Goal: Register for event/course

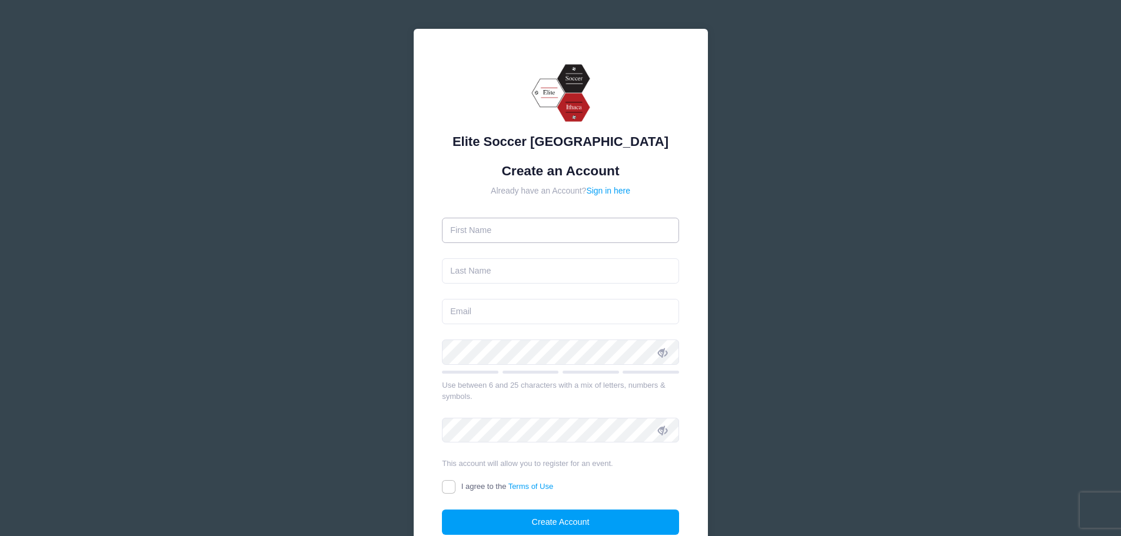
click at [510, 228] on input "text" at bounding box center [560, 230] width 237 height 25
type input "[PERSON_NAME]"
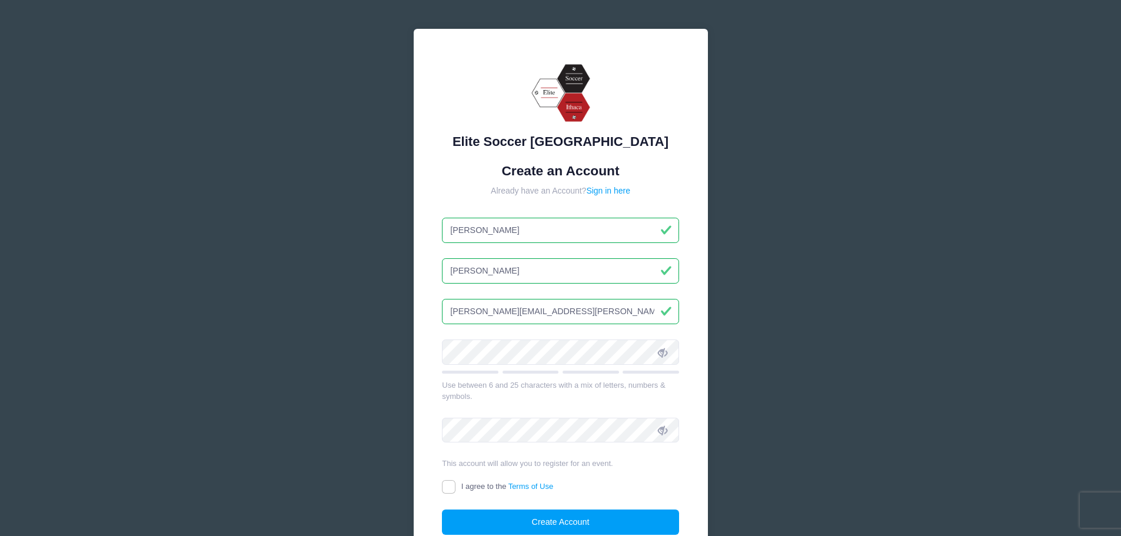
type input "[PERSON_NAME][EMAIL_ADDRESS][PERSON_NAME][DOMAIN_NAME]"
click at [451, 487] on input "I agree to the Terms of Use" at bounding box center [449, 487] width 14 height 14
checkbox input "true"
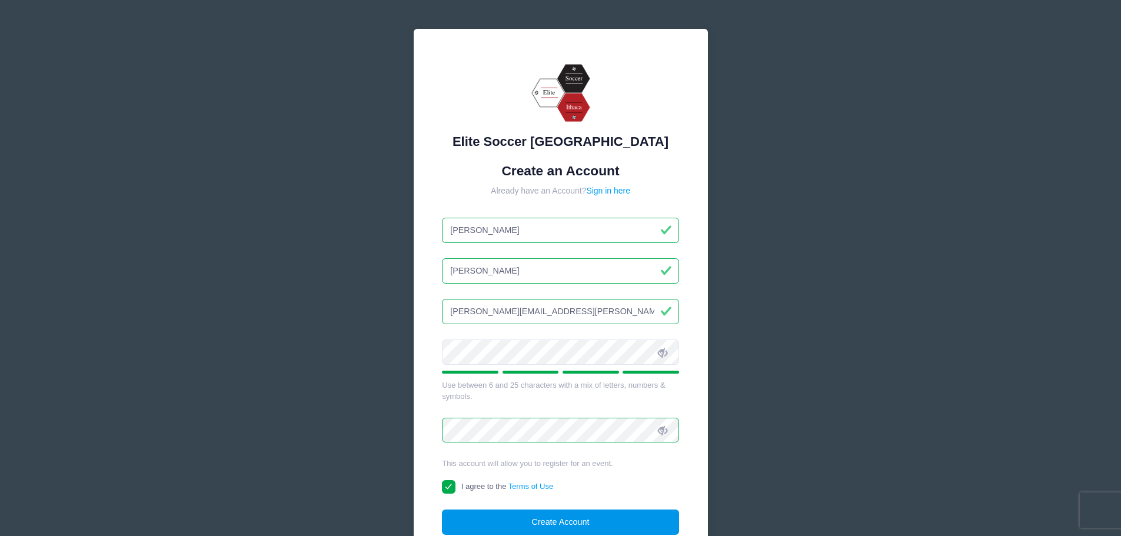
click at [566, 520] on button "Create Account" at bounding box center [560, 522] width 237 height 25
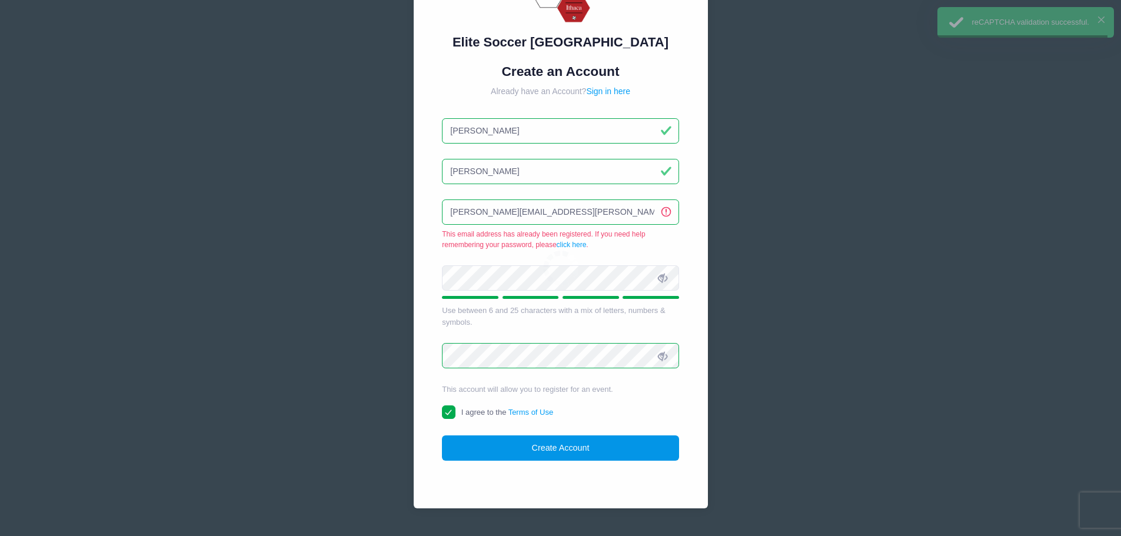
scroll to position [129, 0]
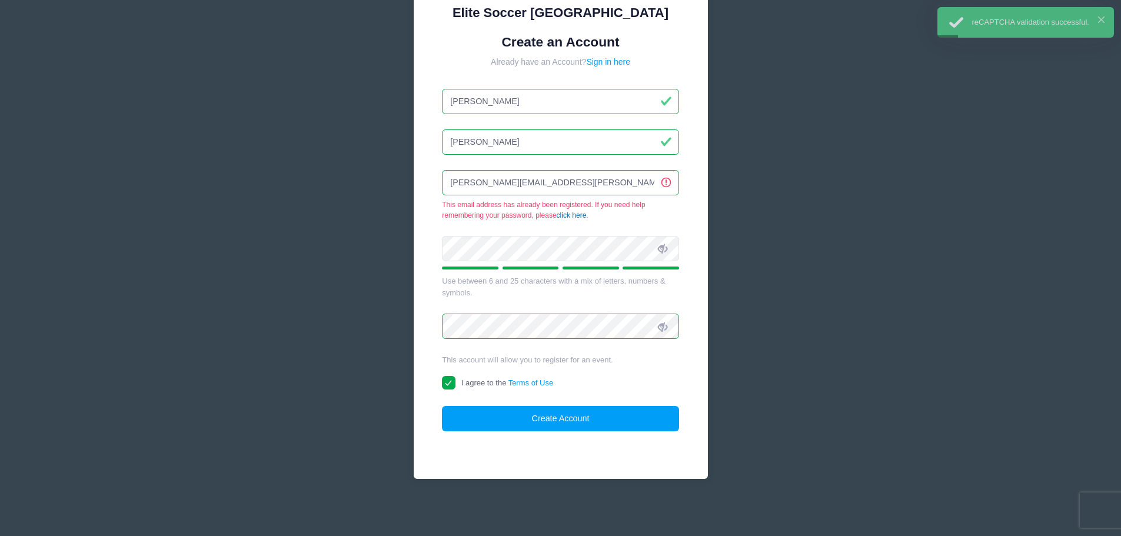
click at [576, 216] on link "click here" at bounding box center [572, 215] width 30 height 8
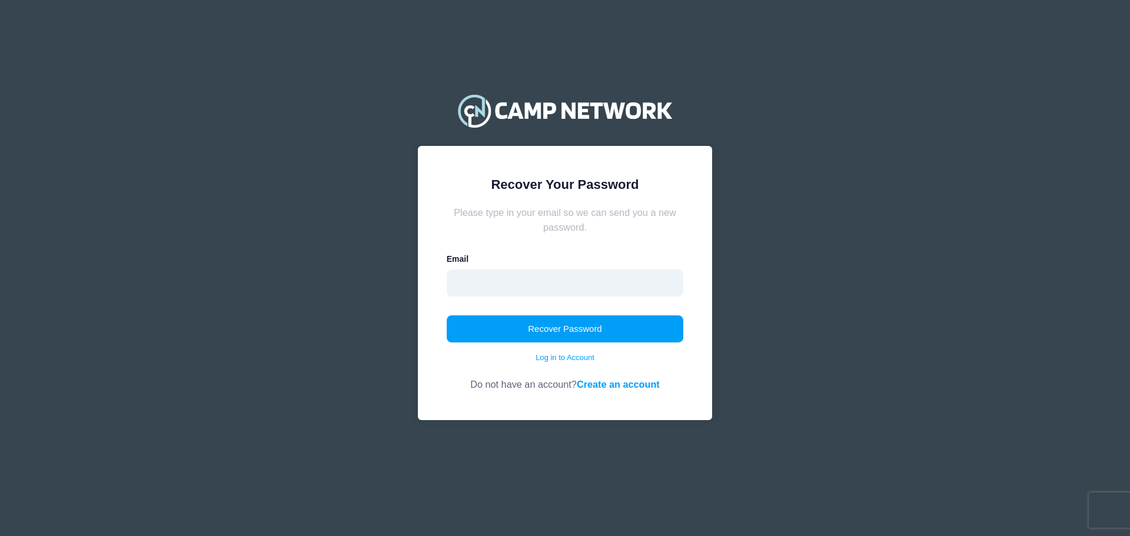
click at [497, 287] on input "email" at bounding box center [565, 283] width 237 height 27
type input "[PERSON_NAME][EMAIL_ADDRESS][PERSON_NAME][DOMAIN_NAME]"
click at [520, 334] on button "Recover Password" at bounding box center [565, 329] width 237 height 27
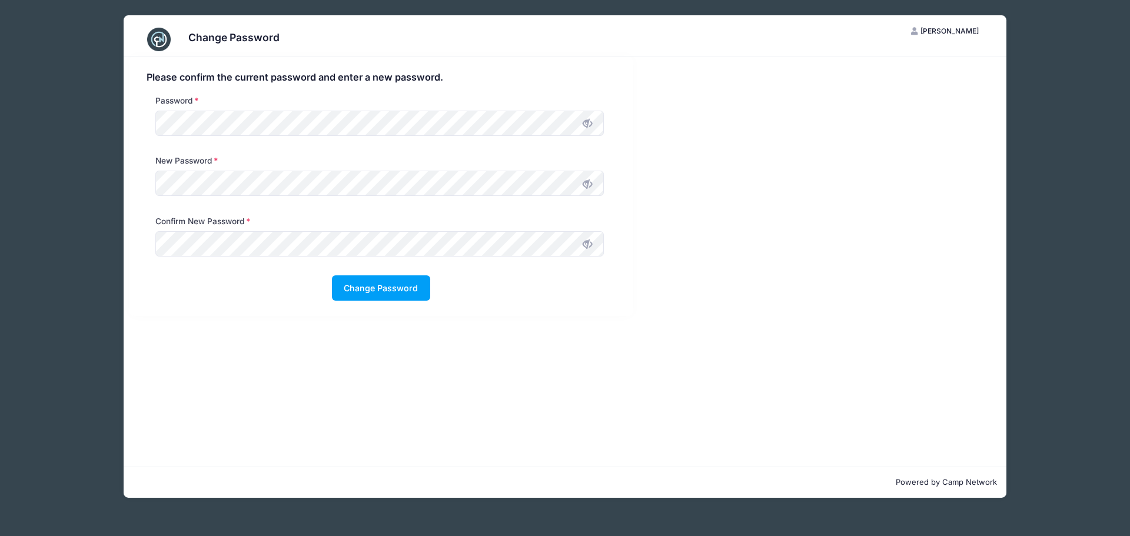
click at [584, 184] on icon at bounding box center [587, 184] width 9 height 9
click at [590, 242] on icon at bounding box center [587, 244] width 9 height 9
click at [390, 285] on button "Change Password" at bounding box center [381, 287] width 98 height 25
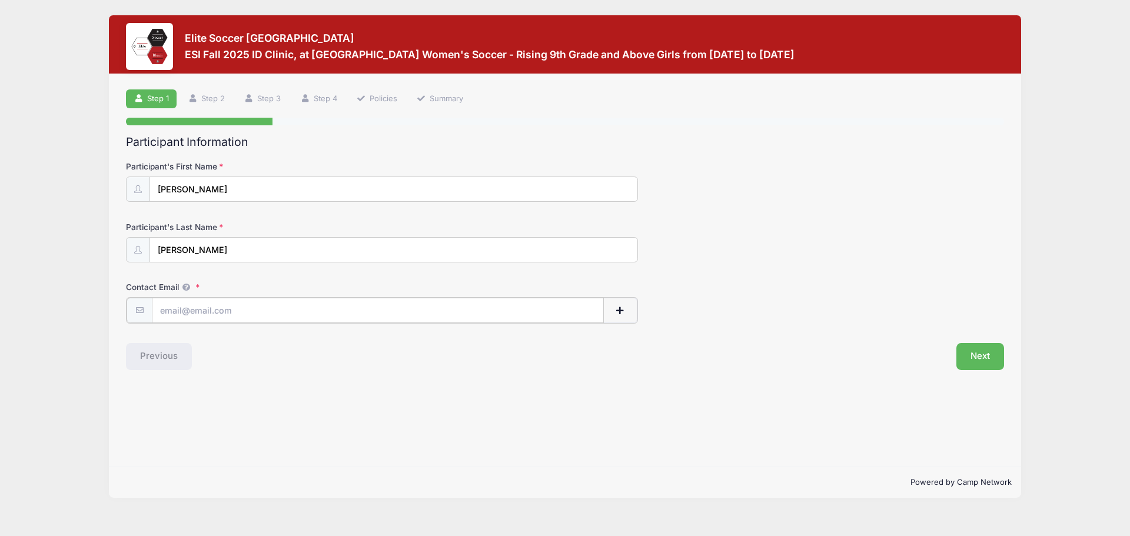
click at [224, 309] on input "Contact Email" at bounding box center [378, 310] width 452 height 25
click at [212, 313] on input "Contact Email" at bounding box center [378, 310] width 452 height 25
type input "[PERSON_NAME][EMAIL_ADDRESS][PERSON_NAME][DOMAIN_NAME]"
click at [624, 316] on button "button" at bounding box center [620, 310] width 34 height 25
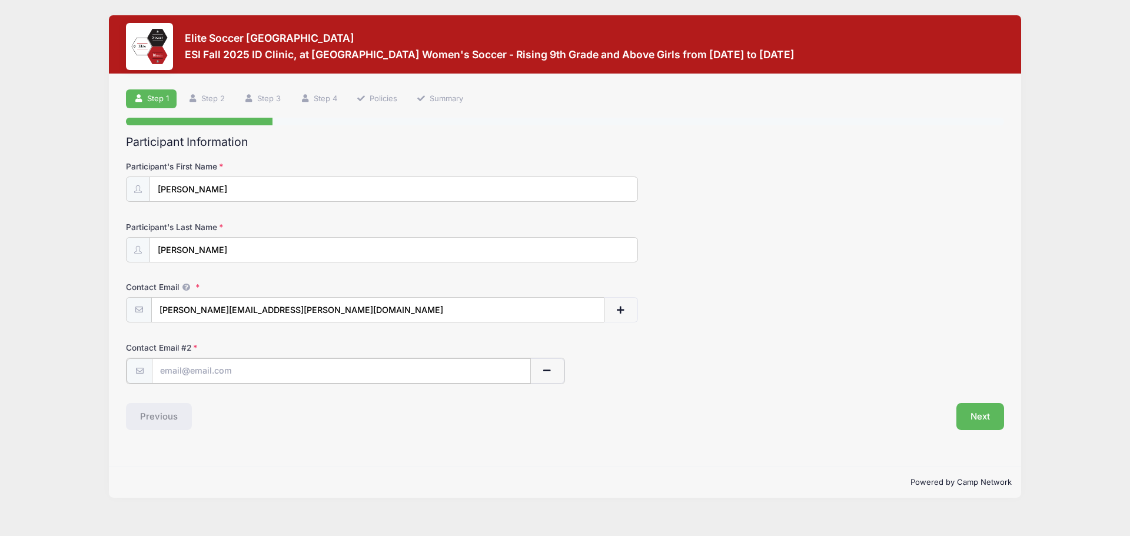
click at [220, 369] on input "text" at bounding box center [341, 370] width 379 height 25
type input "[EMAIL_ADDRESS][PERSON_NAME][DOMAIN_NAME]"
click at [632, 306] on button "button" at bounding box center [620, 310] width 34 height 25
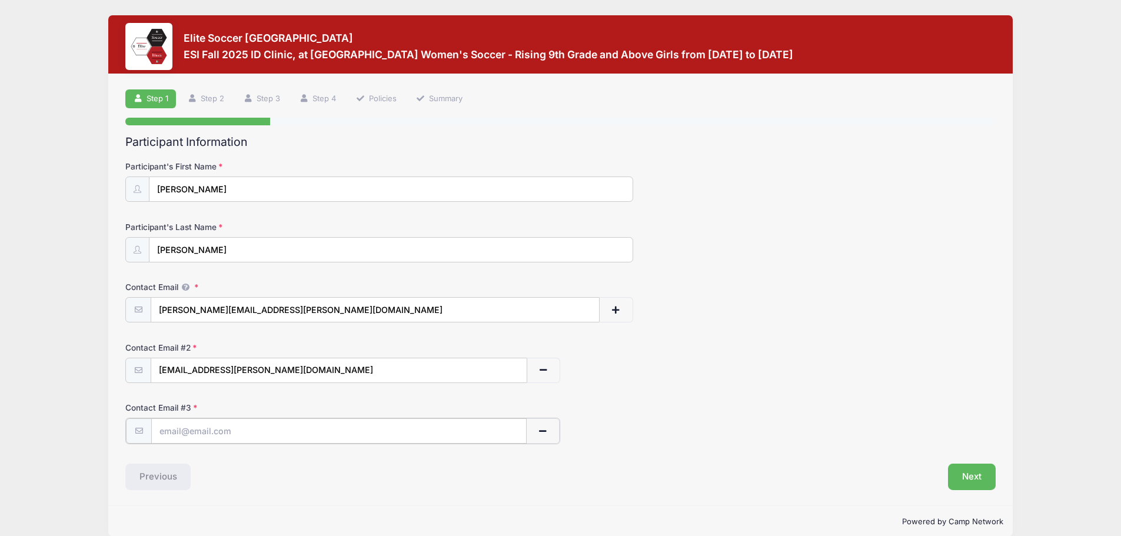
click at [238, 430] on input "text" at bounding box center [338, 431] width 375 height 25
type input "[PERSON_NAME][EMAIL_ADDRESS][PERSON_NAME][DOMAIN_NAME]"
drag, startPoint x: 308, startPoint y: 370, endPoint x: -59, endPoint y: 338, distance: 369.2
click at [0, 338] on html "Processing Request Please wait... Processing Request Please wait... Processing …" at bounding box center [560, 268] width 1121 height 536
type input "[PERSON_NAME][EMAIL_ADDRESS][DOMAIN_NAME]"
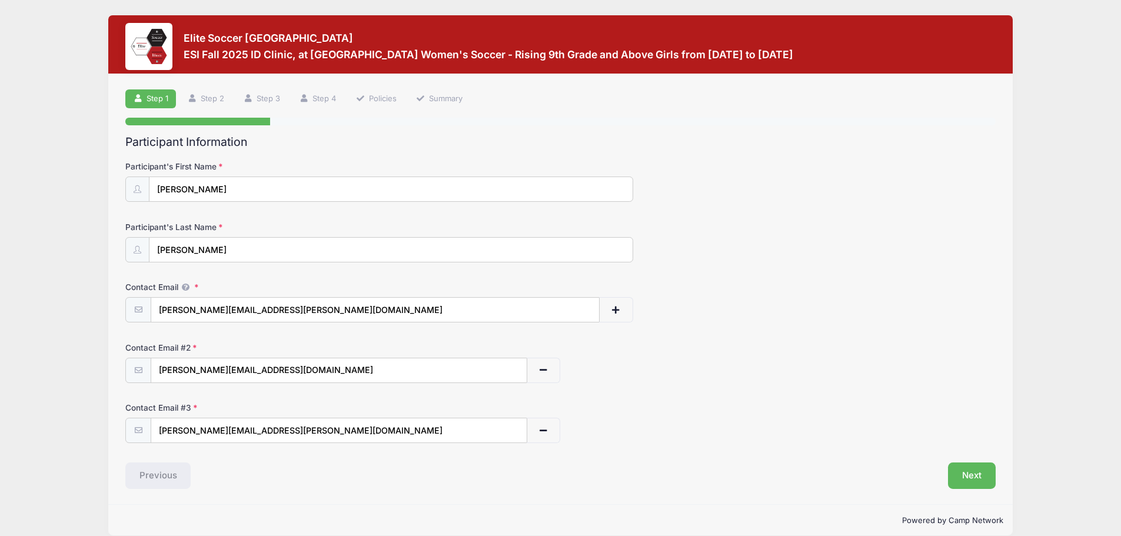
click at [692, 394] on form "Participant's First Name [PERSON_NAME] Participant's Last Name [PERSON_NAME] Co…" at bounding box center [560, 302] width 871 height 283
click at [971, 469] on button "Next" at bounding box center [972, 476] width 48 height 27
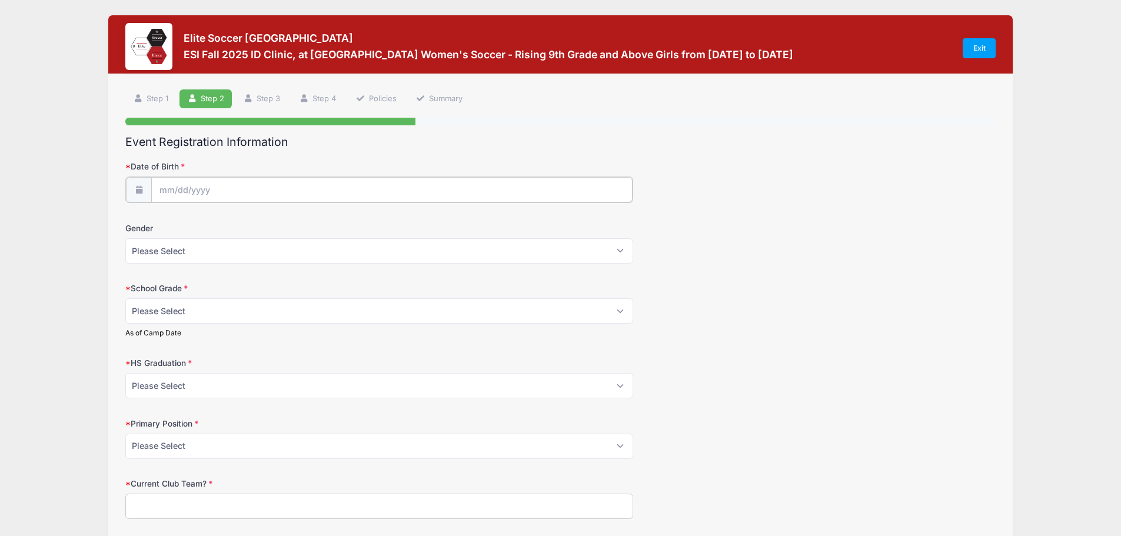
click at [182, 189] on input "Date of Birth" at bounding box center [392, 189] width 482 height 25
click at [171, 220] on icon at bounding box center [169, 222] width 8 height 8
select select "6"
click at [278, 227] on span at bounding box center [277, 225] width 8 height 9
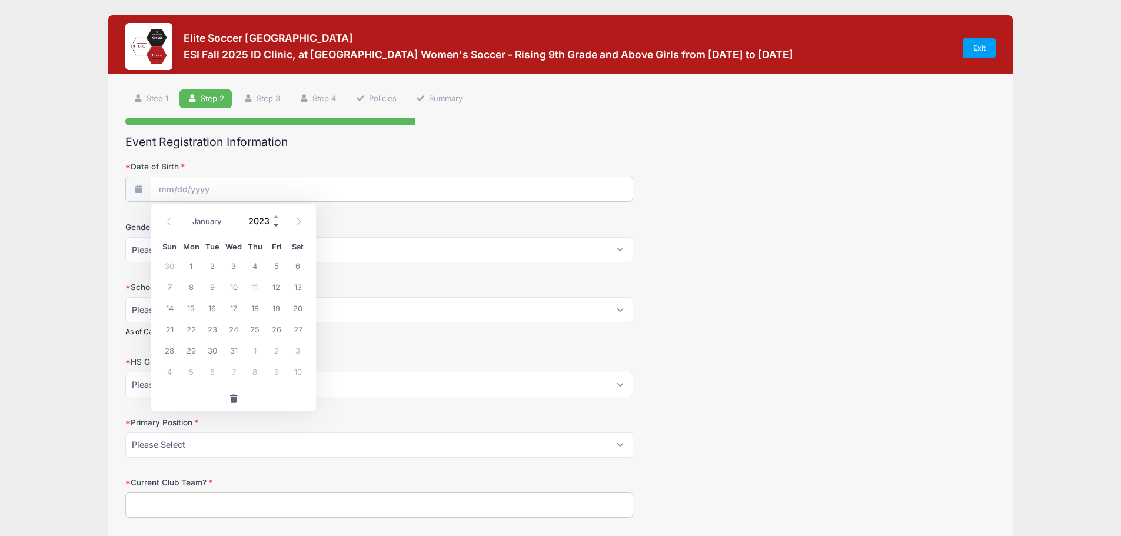
click at [278, 227] on span at bounding box center [277, 225] width 8 height 9
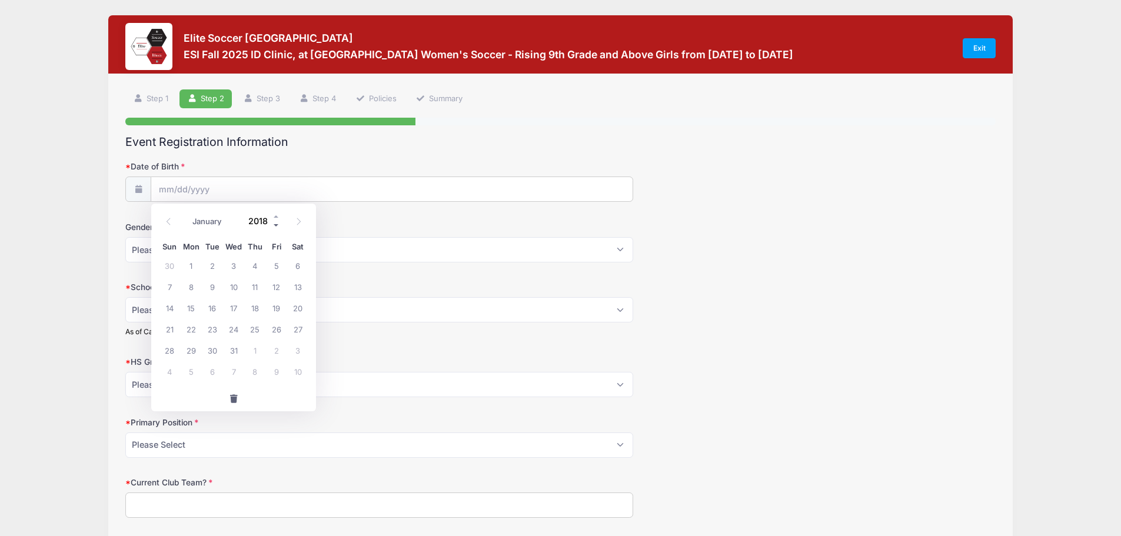
click at [278, 227] on span at bounding box center [277, 225] width 8 height 9
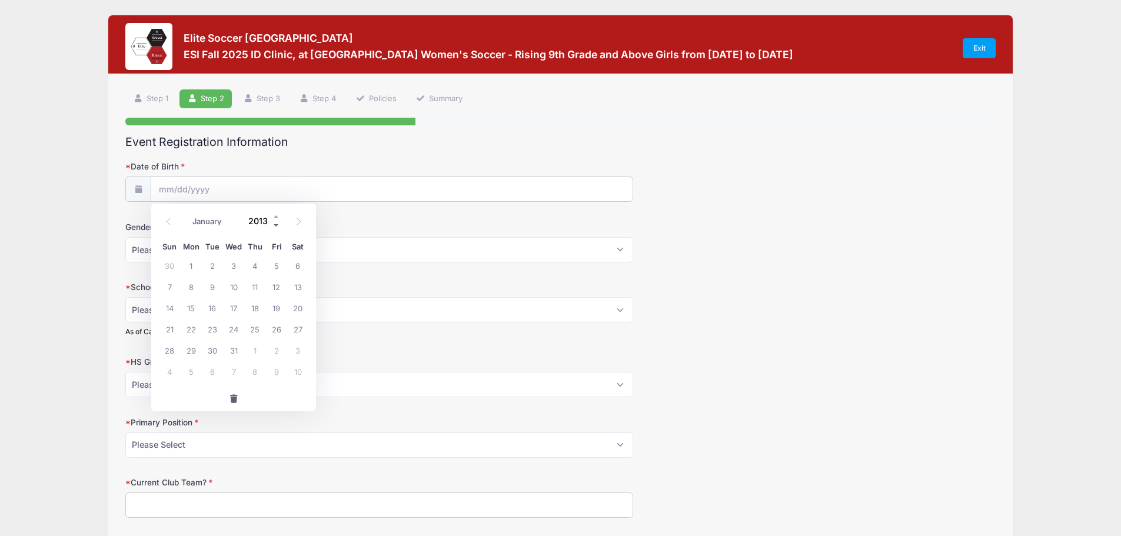
click at [278, 227] on span at bounding box center [277, 225] width 8 height 9
type input "2009"
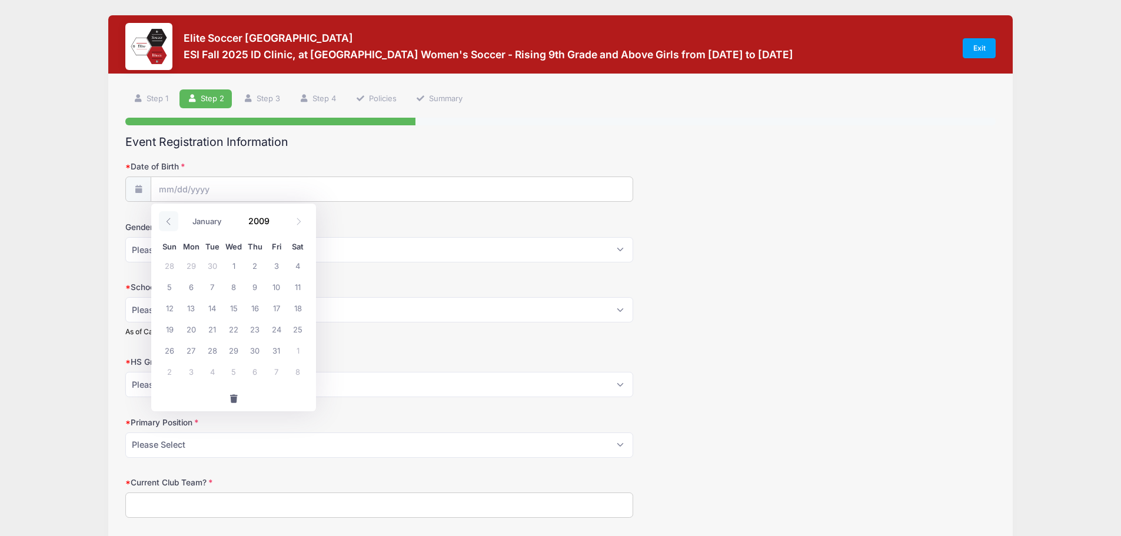
click at [171, 221] on icon at bounding box center [169, 222] width 8 height 8
select select "4"
click at [295, 306] on span "16" at bounding box center [297, 307] width 21 height 21
type input "[DATE]"
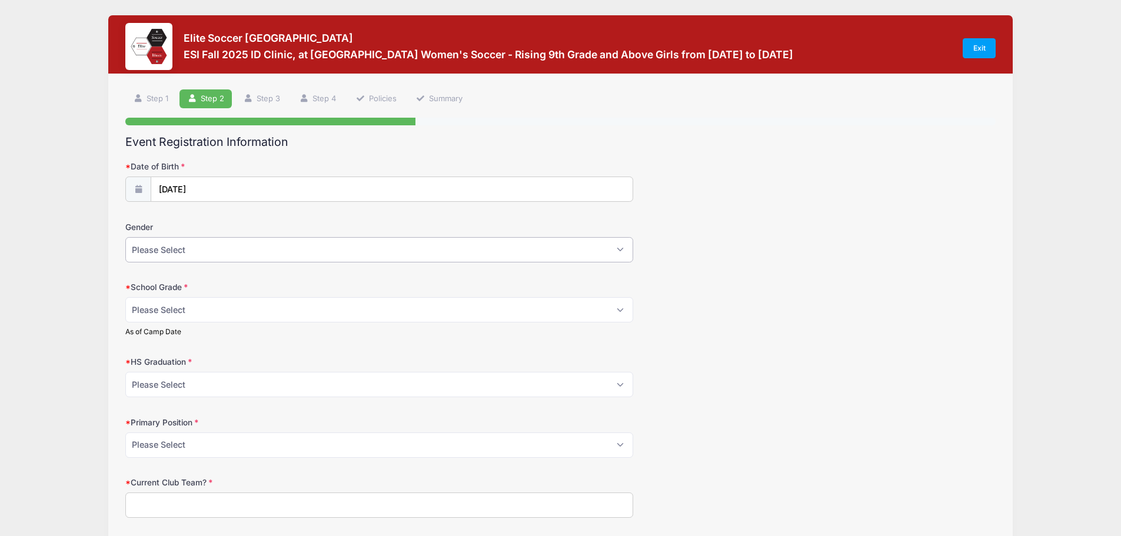
click at [185, 251] on select "Please Select [DEMOGRAPHIC_DATA] [DEMOGRAPHIC_DATA]" at bounding box center [379, 249] width 508 height 25
select select "[DEMOGRAPHIC_DATA]"
click at [125, 237] on select "Please Select [DEMOGRAPHIC_DATA] [DEMOGRAPHIC_DATA]" at bounding box center [379, 249] width 508 height 25
click at [197, 311] on select "Please Select Freshman Sophomore Junior Senior Graduated HS" at bounding box center [379, 309] width 508 height 25
select select "Junior"
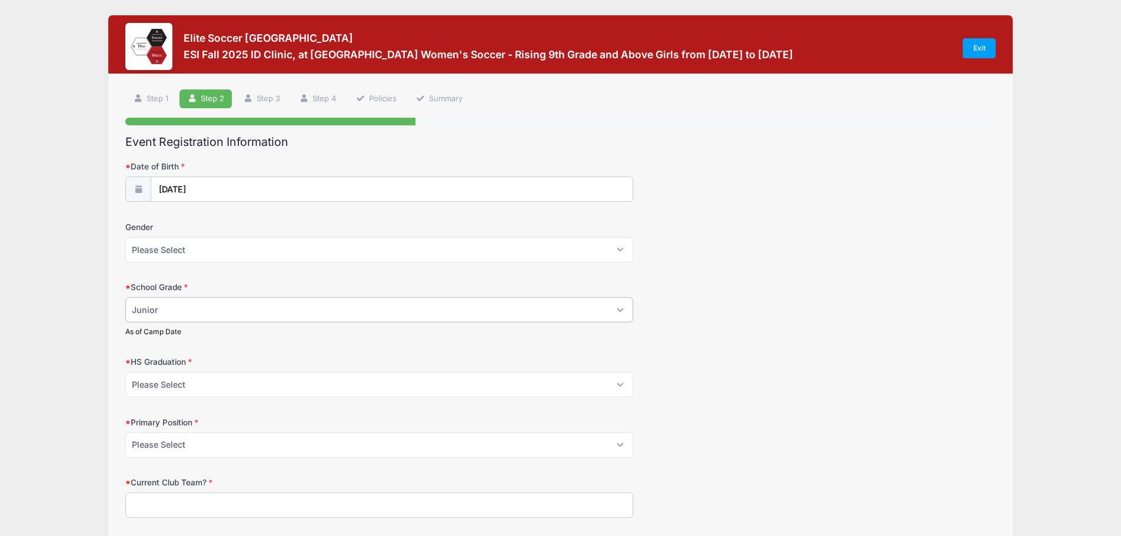
click at [125, 297] on select "Please Select Freshman Sophomore Junior Senior Graduated HS" at bounding box center [379, 309] width 508 height 25
click at [627, 386] on select "Please Select 2021 2022 2023 2024 2025 2026 2027 2028 2029 2030" at bounding box center [379, 384] width 508 height 25
select select "2027"
click at [125, 372] on select "Please Select 2021 2022 2023 2024 2025 2026 2027 2028 2029 2030" at bounding box center [379, 384] width 508 height 25
click at [207, 445] on select "Please Select GK Center Defender Wide Defender Center Midfielder Wide Forward C…" at bounding box center [379, 445] width 508 height 25
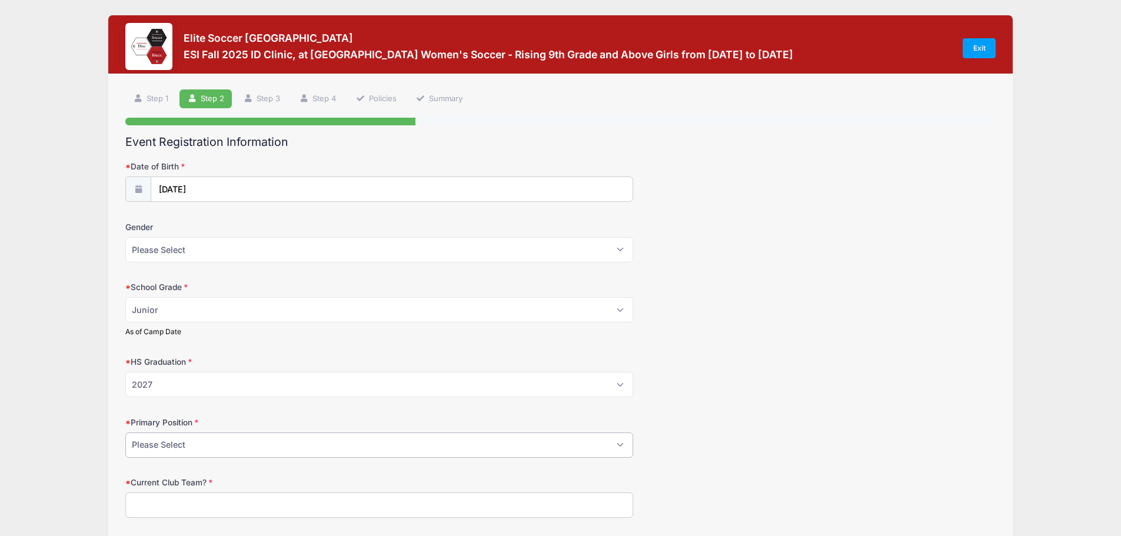
select select "Center Midfielder"
click at [125, 433] on select "Please Select GK Center Defender Wide Defender Center Midfielder Wide Forward C…" at bounding box center [379, 445] width 508 height 25
click at [112, 381] on div "Step 2 /7 Step 1 Step 2 Step 3 Step 4 Policies Summary Participant Information …" at bounding box center [560, 357] width 905 height 566
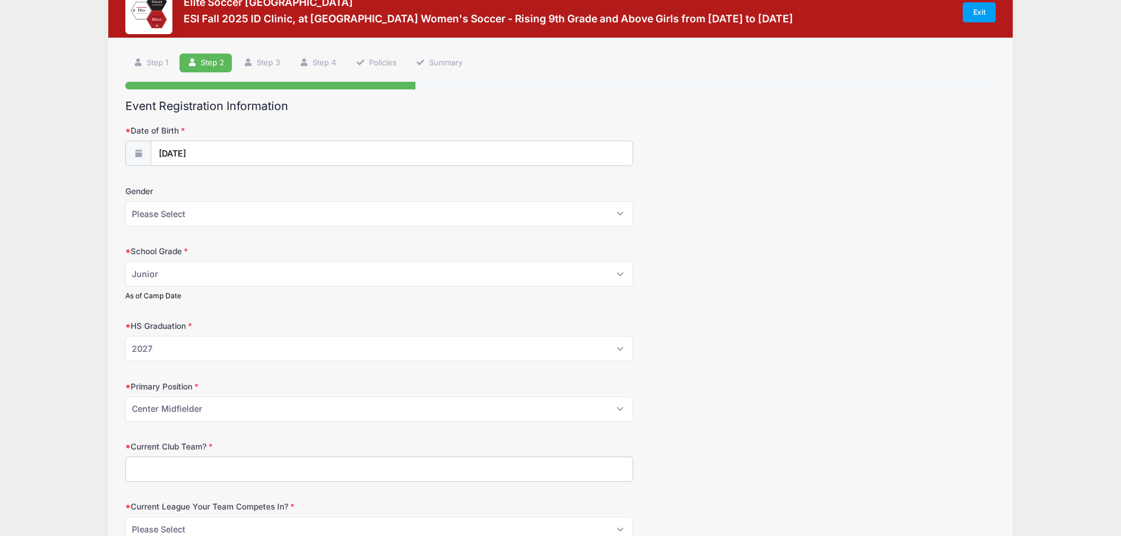
scroll to position [150, 0]
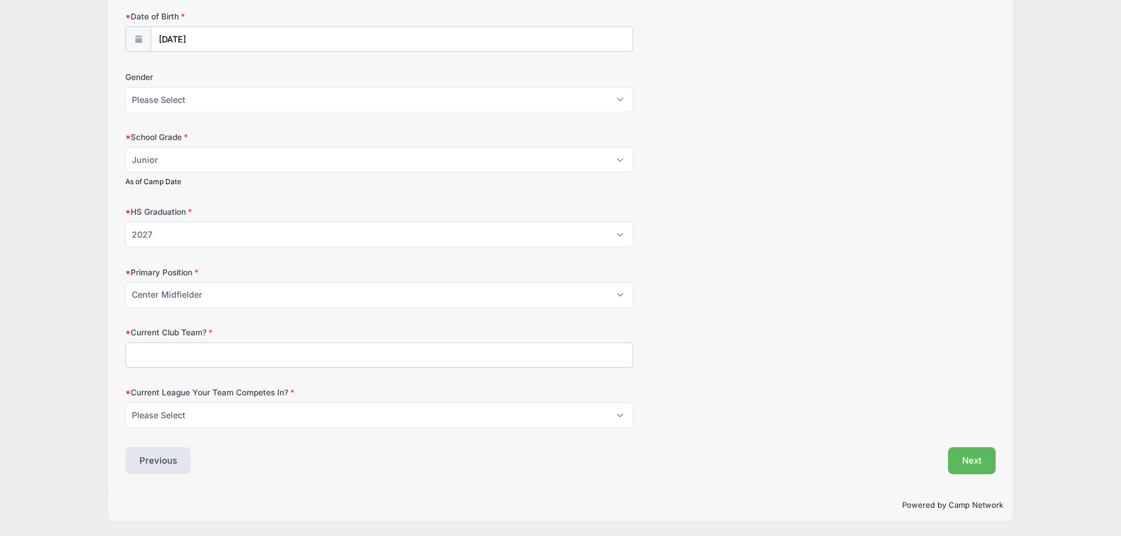
click at [196, 356] on input "Current Club Team?" at bounding box center [379, 355] width 508 height 25
type input "PDA ECNL White"
click at [232, 422] on select "Please Select ECNL ECRL [GEOGRAPHIC_DATA] Other" at bounding box center [379, 415] width 508 height 25
select select "ECNL"
click at [125, 403] on select "Please Select ECNL ECRL [GEOGRAPHIC_DATA] Other" at bounding box center [379, 415] width 508 height 25
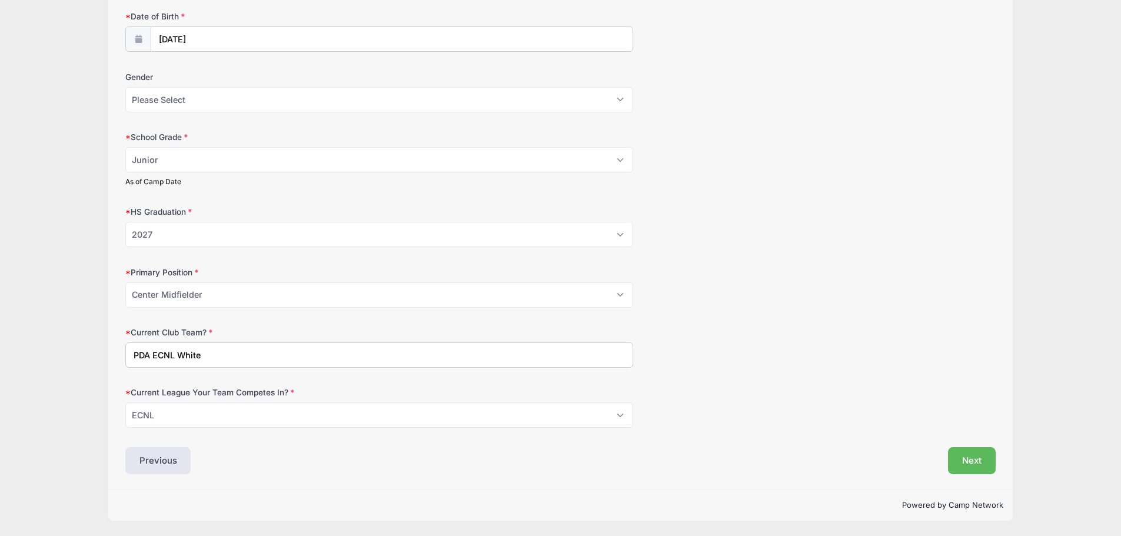
click at [161, 355] on input "PDA ECNL White" at bounding box center [379, 355] width 508 height 25
type input "PDA White"
click at [763, 338] on div "Current Club Team? PDA White" at bounding box center [560, 347] width 871 height 41
click at [618, 417] on select "Please Select ECNL ECRL [GEOGRAPHIC_DATA] Other" at bounding box center [379, 415] width 508 height 25
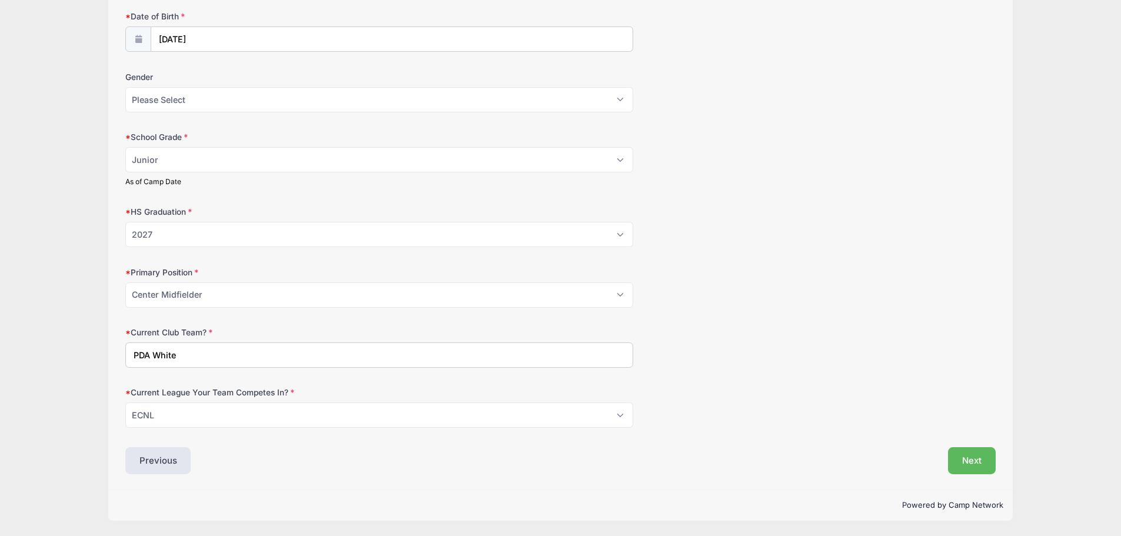
click at [690, 384] on form "Date of Birth [DATE] Gender Please Select [DEMOGRAPHIC_DATA] [DEMOGRAPHIC_DATA]…" at bounding box center [560, 219] width 871 height 417
click at [969, 459] on button "Next" at bounding box center [972, 460] width 48 height 27
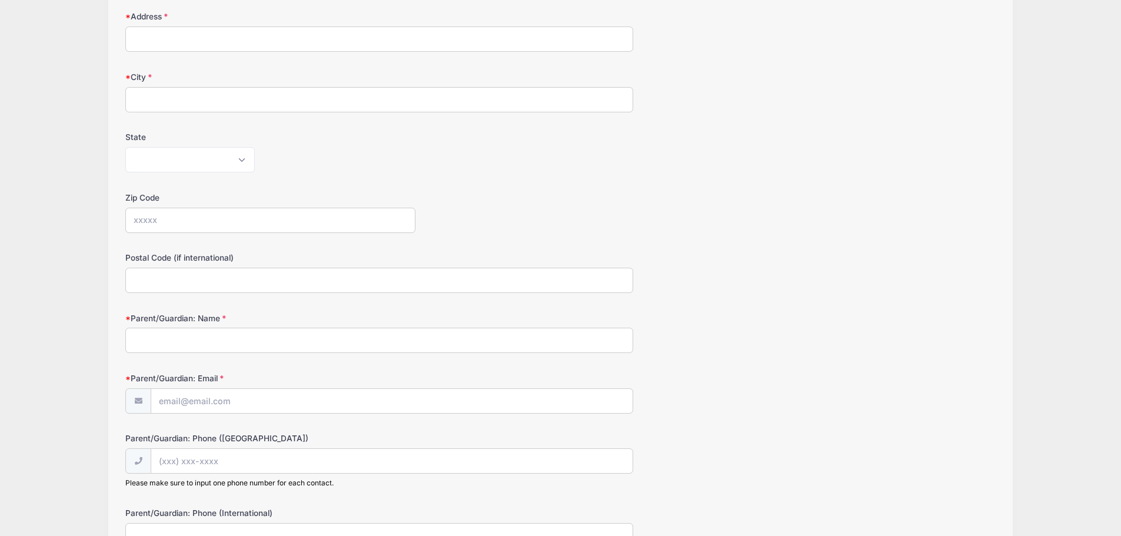
scroll to position [0, 0]
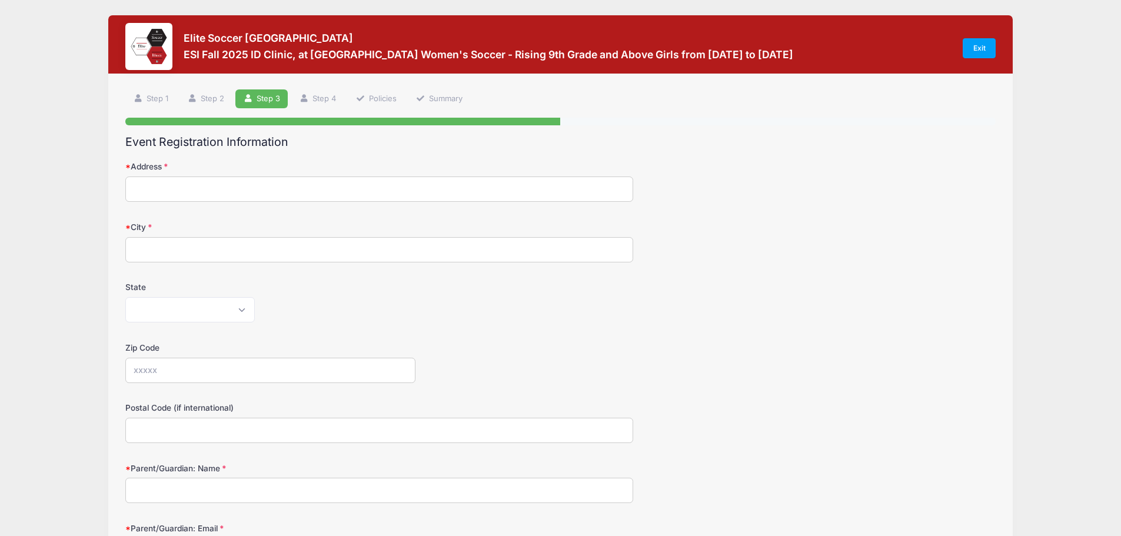
click at [185, 181] on input "Address" at bounding box center [379, 189] width 508 height 25
type input "[STREET_ADDRESS]"
type input "[GEOGRAPHIC_DATA]"
select select "NJ"
type input "08902"
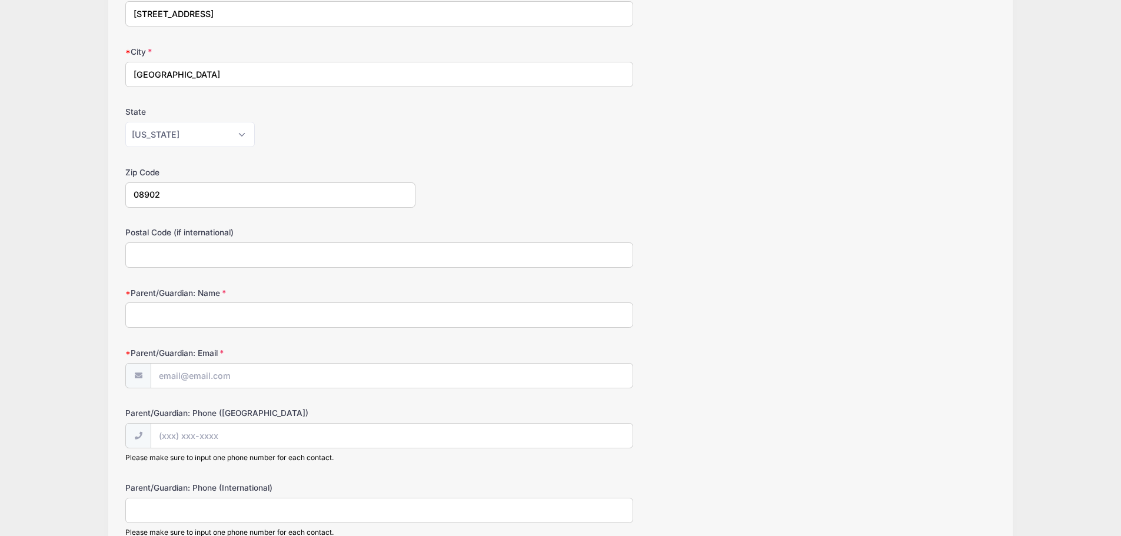
scroll to position [177, 0]
click at [187, 316] on input "Parent/Guardian: Name" at bounding box center [379, 313] width 508 height 25
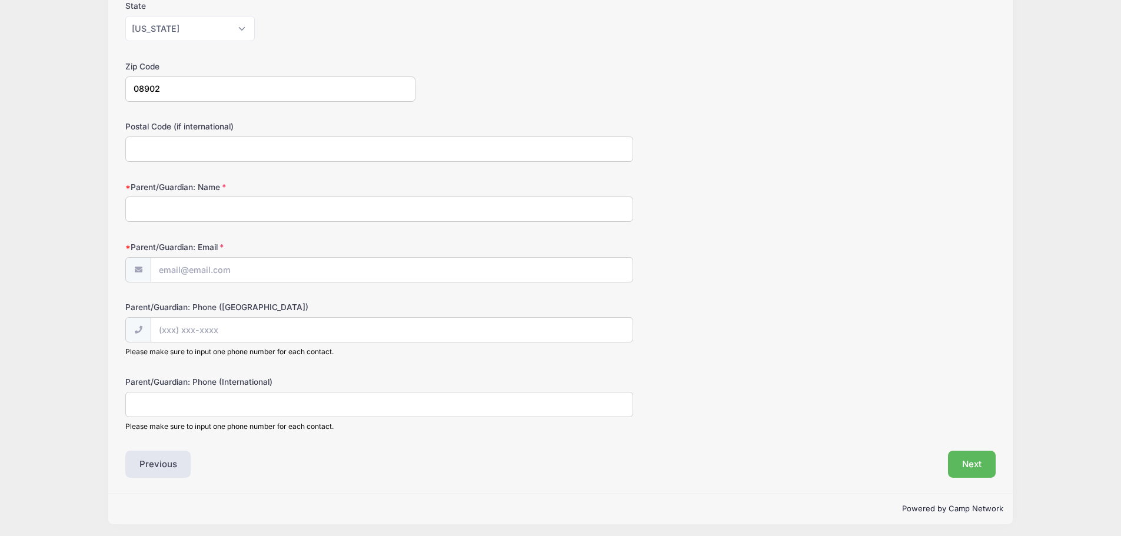
scroll to position [285, 0]
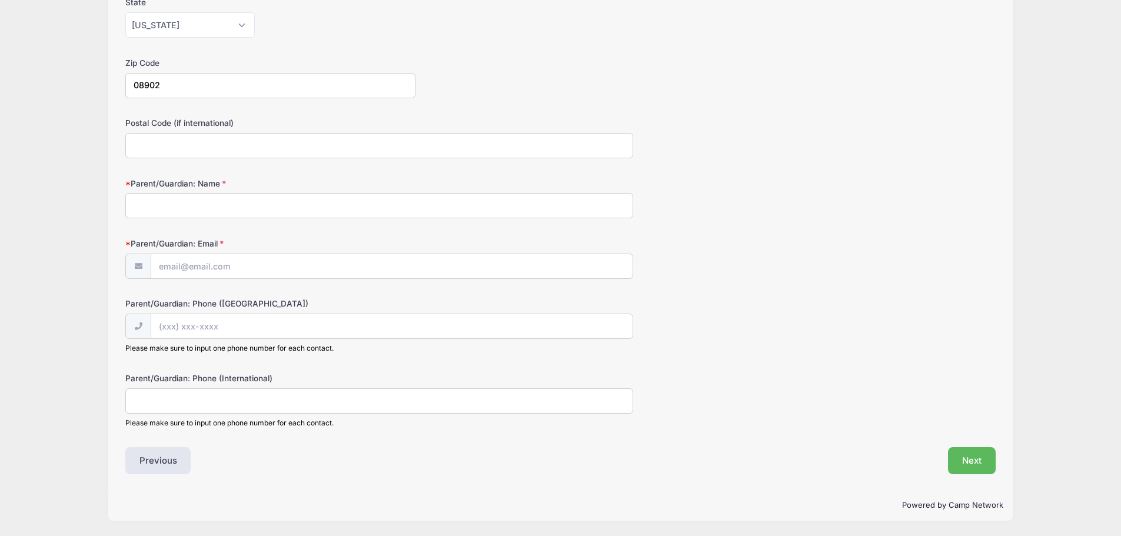
click at [235, 204] on input "Parent/Guardian: Name" at bounding box center [379, 205] width 508 height 25
type input "[DEMOGRAPHIC_DATA][PERSON_NAME]"
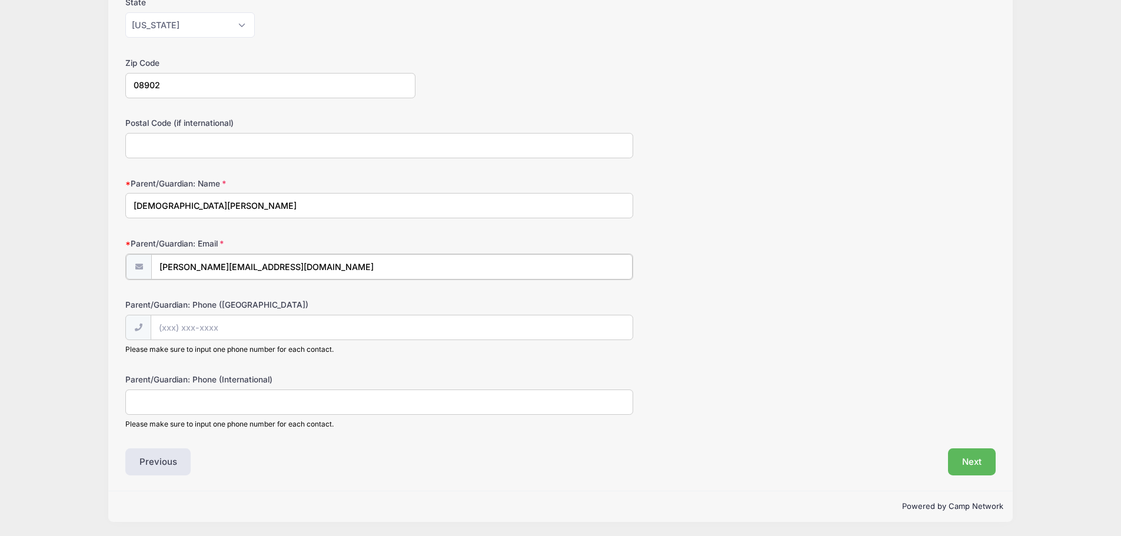
type input "[PERSON_NAME][EMAIL_ADDRESS][DOMAIN_NAME]"
type input "[PHONE_NUMBER]"
click at [109, 218] on div "Step 3 /7 Step 1 Step 2 Step 3 Step 4 Policies Summary Participant Information …" at bounding box center [560, 139] width 905 height 701
click at [969, 466] on button "Next" at bounding box center [972, 460] width 48 height 27
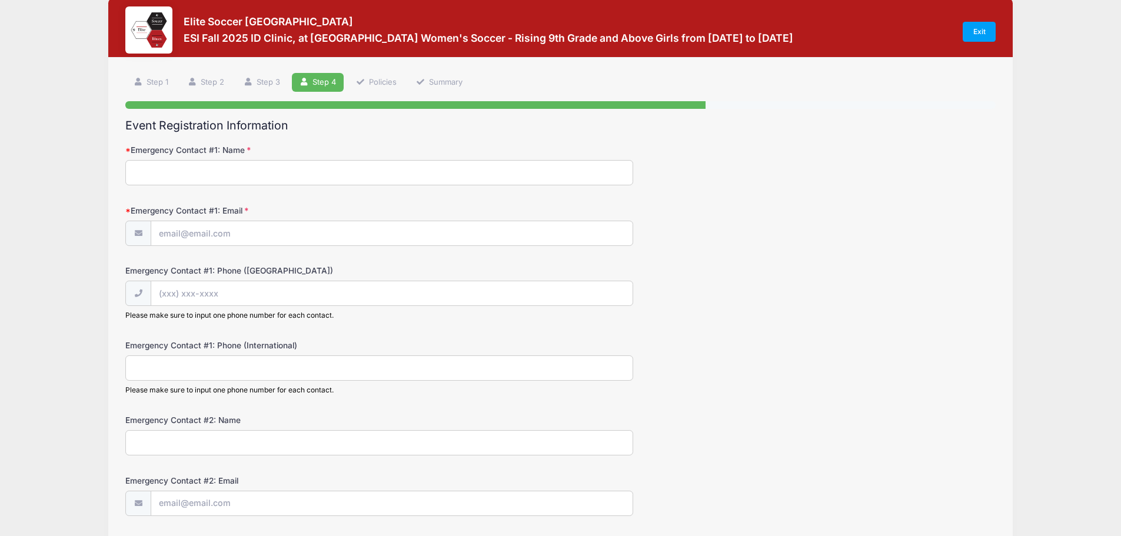
scroll to position [0, 0]
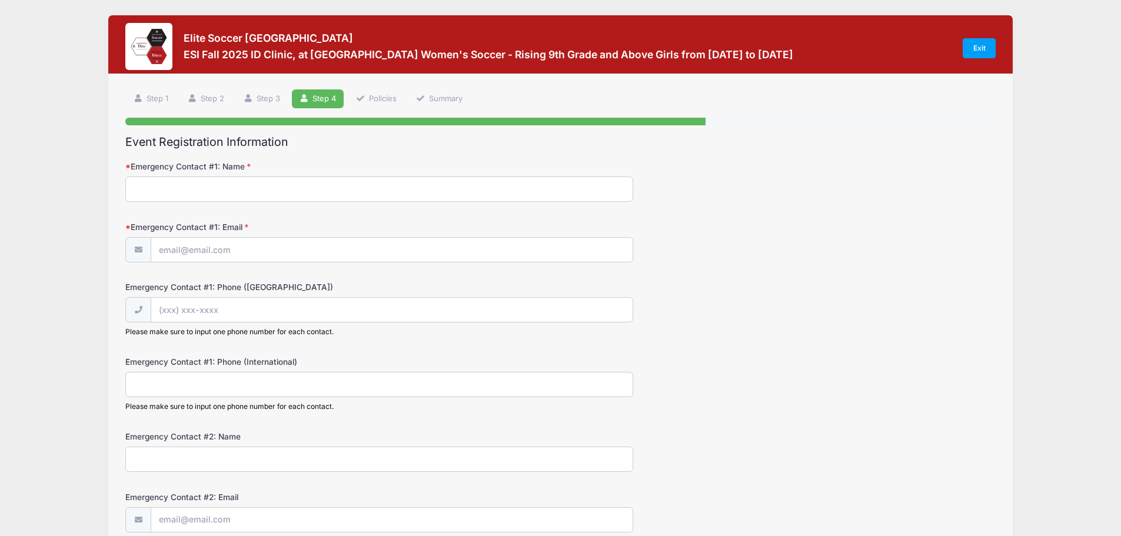
click at [181, 187] on input "Emergency Contact #1: Name" at bounding box center [379, 189] width 508 height 25
type input "[PERSON_NAME]"
type input "[PERSON_NAME][EMAIL_ADDRESS][PERSON_NAME][DOMAIN_NAME]"
type input "[PHONE_NUMBER]"
type input "[DEMOGRAPHIC_DATA][PERSON_NAME]"
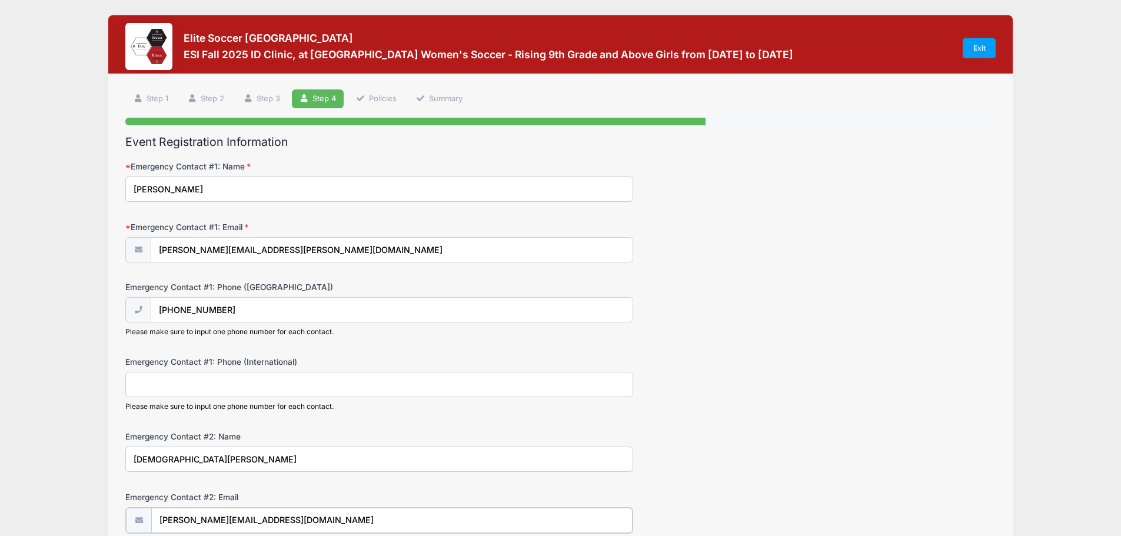
type input "[PERSON_NAME][EMAIL_ADDRESS][DOMAIN_NAME]"
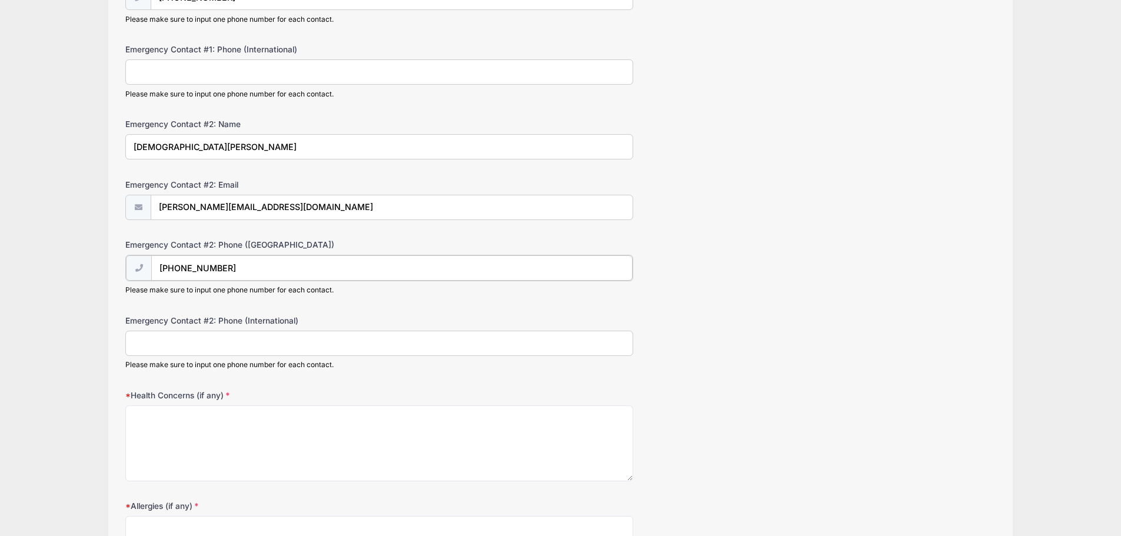
type input "[PHONE_NUMBER]"
type textarea "N/A"
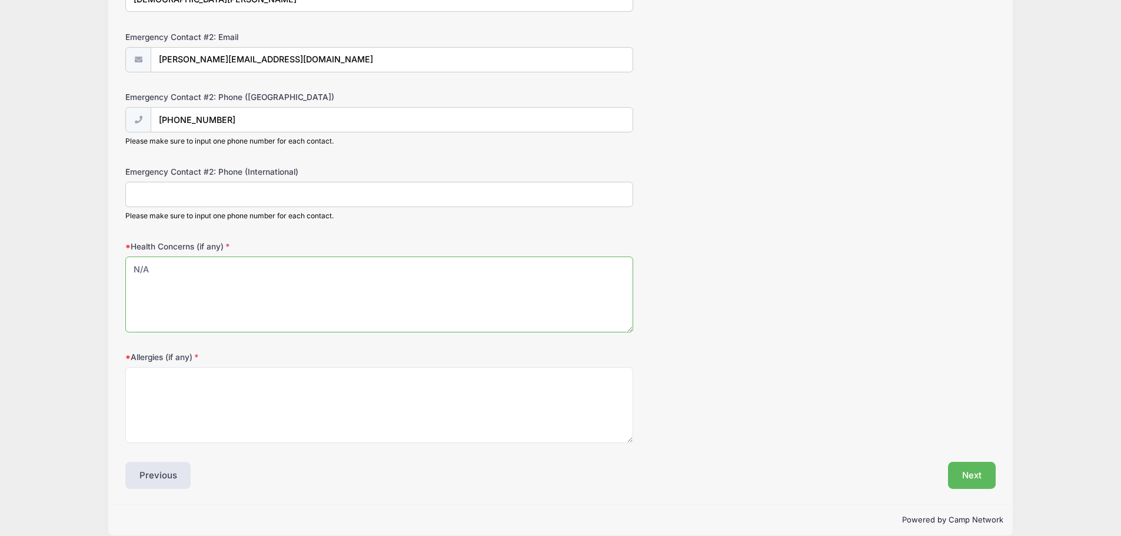
scroll to position [475, 0]
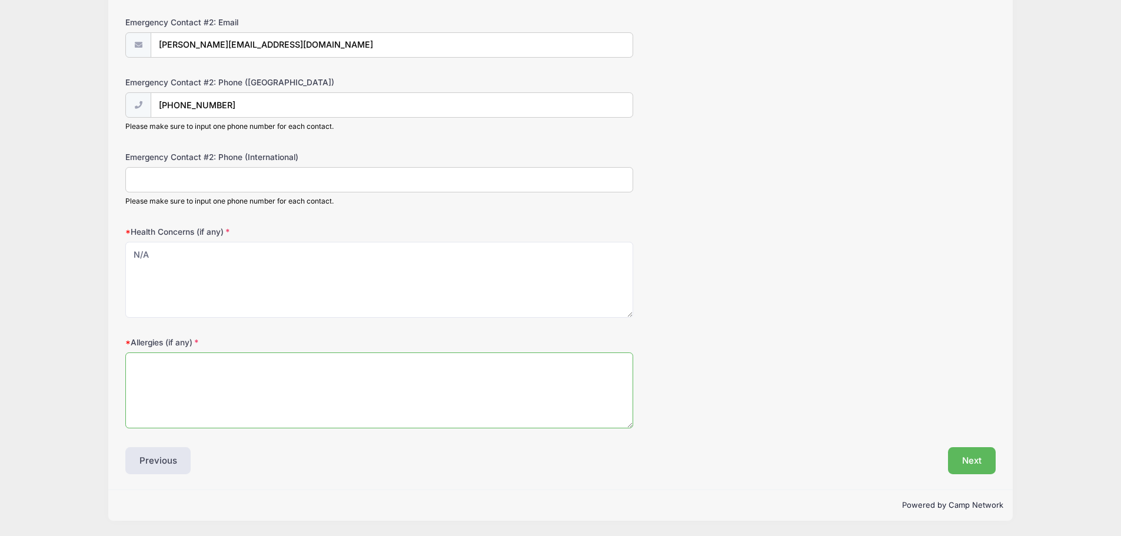
click at [241, 370] on textarea "Allergies (if any)" at bounding box center [379, 391] width 508 height 76
type textarea "N/A"
click at [680, 310] on div "Health Concerns (if any) N/A" at bounding box center [560, 272] width 871 height 92
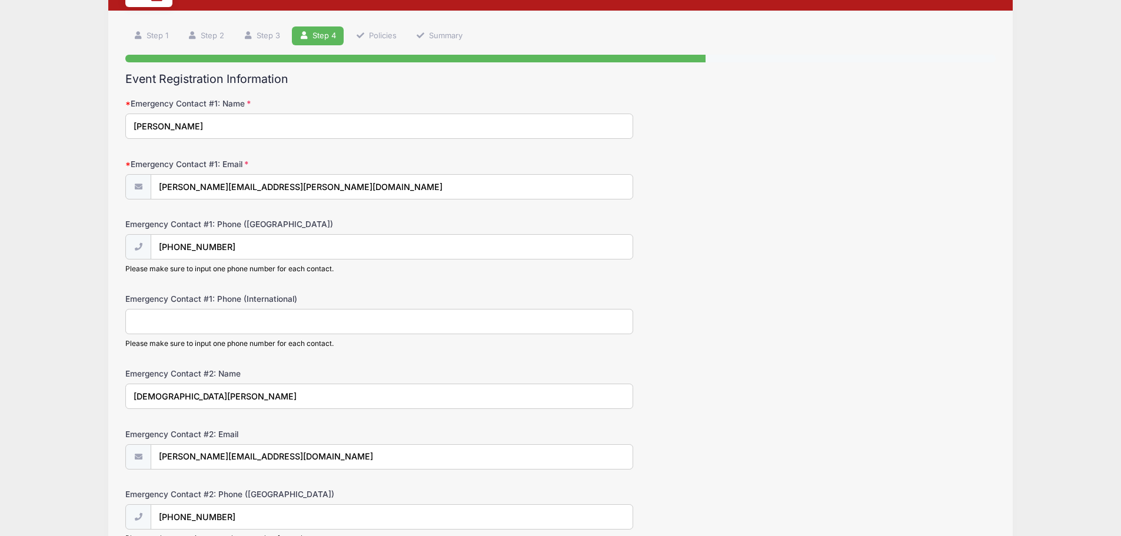
scroll to position [4, 0]
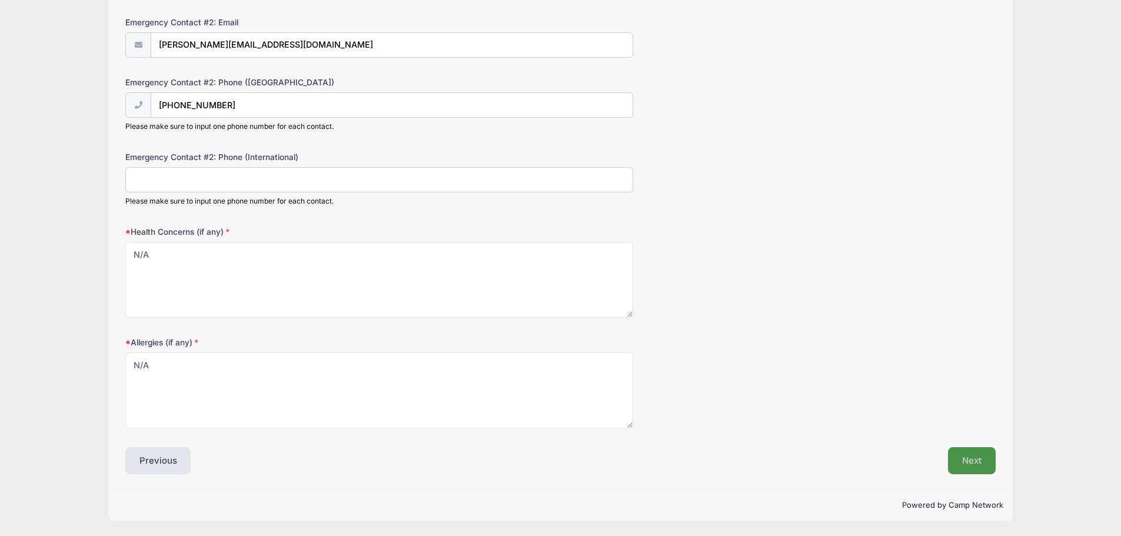
click at [980, 459] on button "Next" at bounding box center [972, 460] width 48 height 27
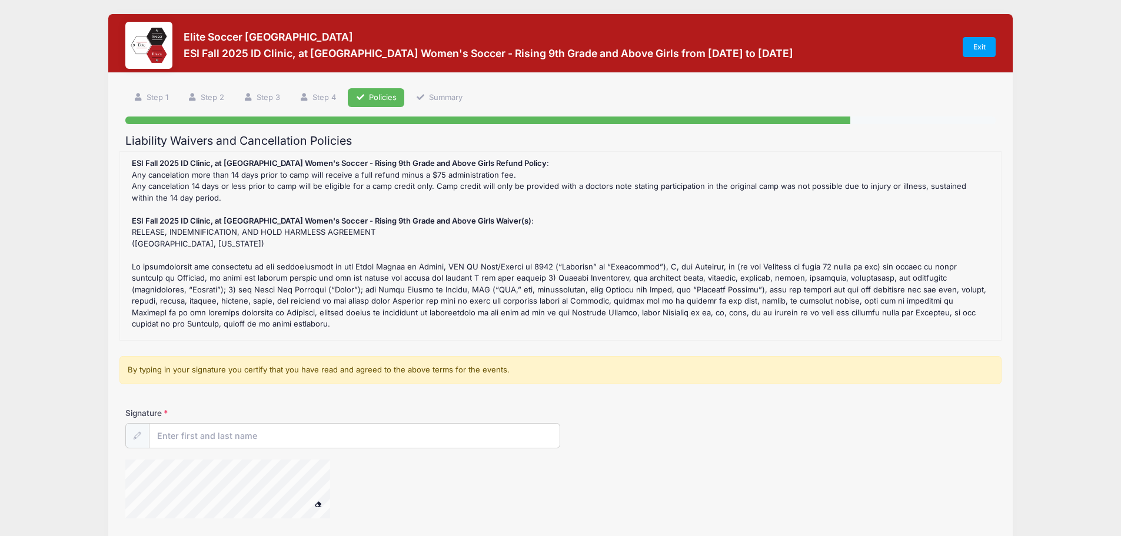
scroll to position [0, 0]
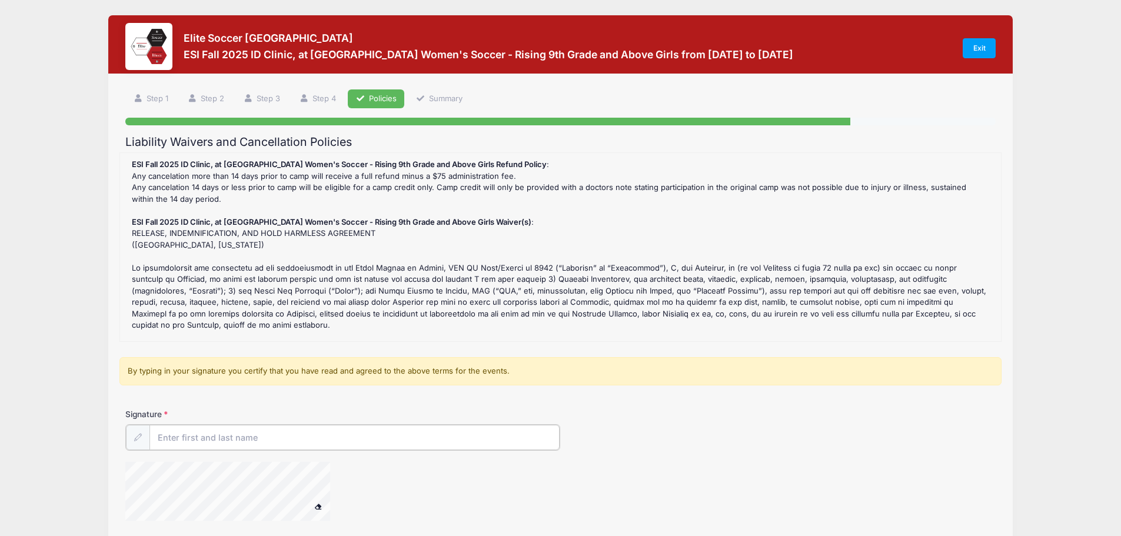
click at [185, 436] on input "Signature" at bounding box center [355, 437] width 411 height 25
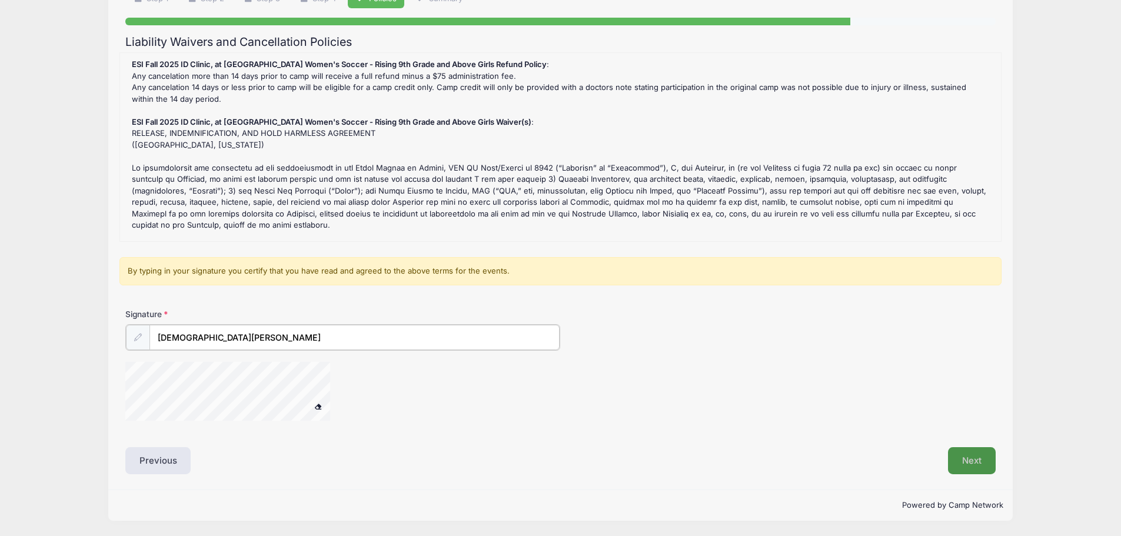
type input "[DEMOGRAPHIC_DATA][PERSON_NAME]"
click at [965, 459] on button "Next" at bounding box center [972, 460] width 48 height 27
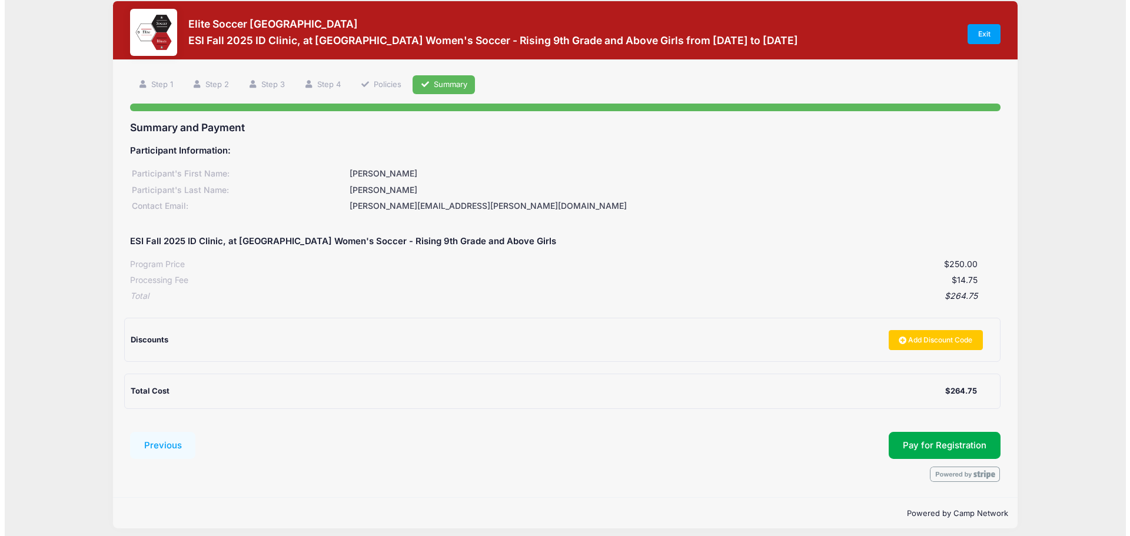
scroll to position [22, 0]
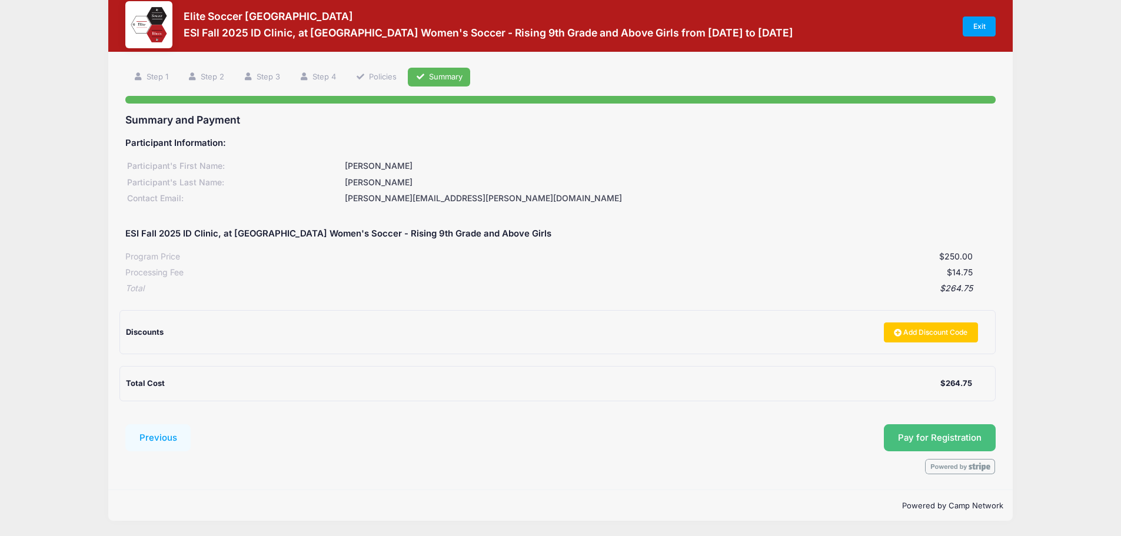
click at [924, 436] on span "Pay for Registration" at bounding box center [940, 438] width 84 height 11
